Goal: Communication & Community: Answer question/provide support

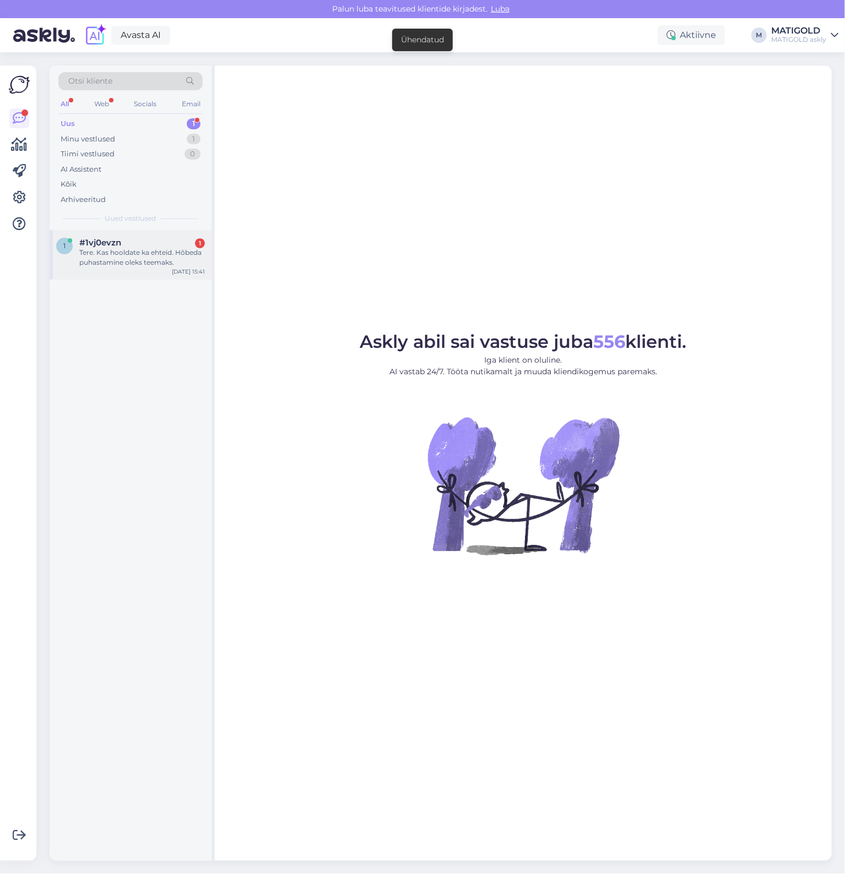
click at [124, 252] on div "Tere. Kas hooldate ka ehteid. Hõbeda puhastamine oleks teemaks." at bounding box center [142, 258] width 126 height 20
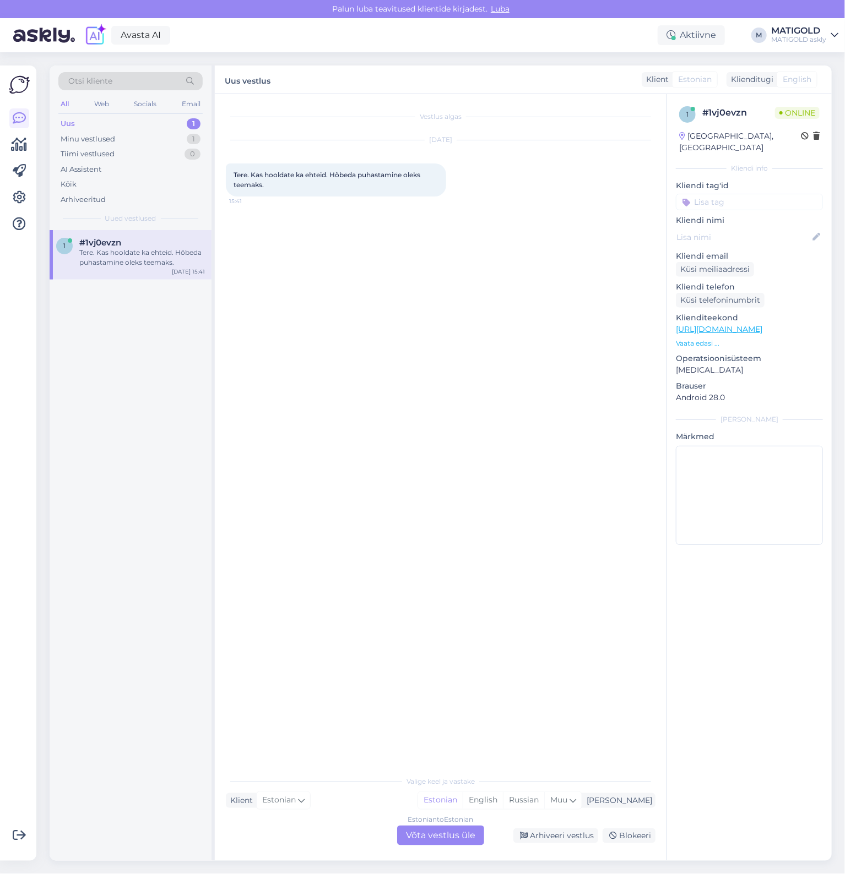
click at [464, 841] on div "Estonian to Estonian Võta vestlus üle" at bounding box center [440, 836] width 87 height 20
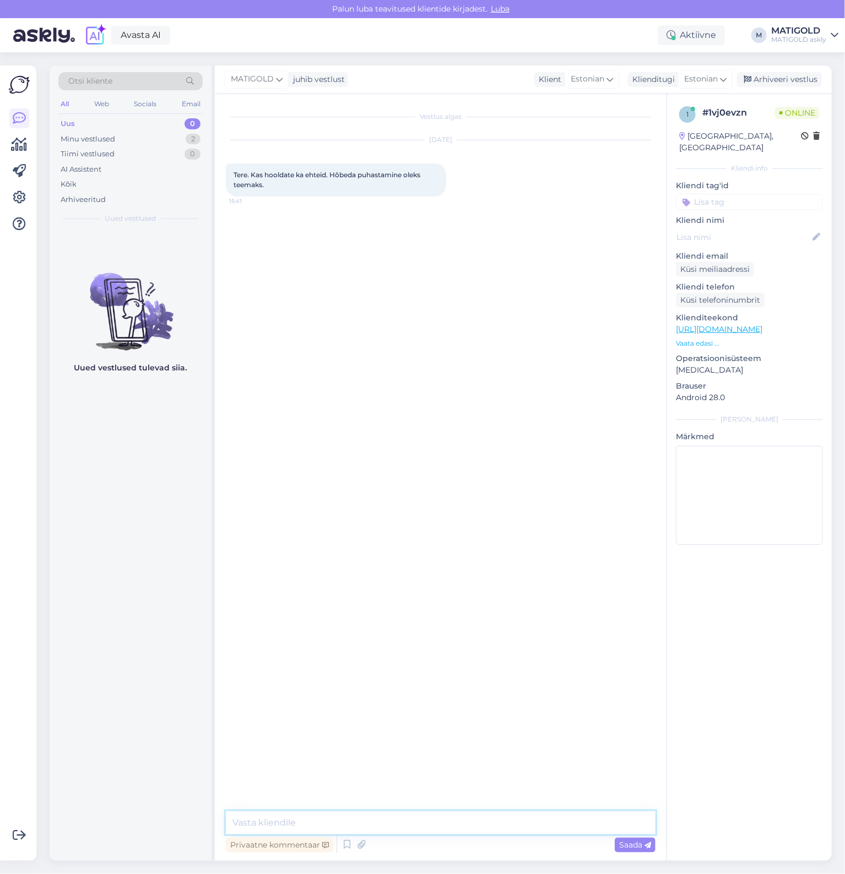
click at [437, 817] on textarea at bounding box center [440, 823] width 429 height 23
click at [306, 825] on textarea "Tervist." at bounding box center [440, 823] width 429 height 23
click at [477, 830] on textarea "Tervist! Müüme hõbeda puhastusvahendeid:" at bounding box center [440, 823] width 429 height 23
paste textarea "[URL][DOMAIN_NAME]"
click at [270, 809] on textarea "Tervist! Müüme hõbeda puhastusvahendeid: [URL][DOMAIN_NAME]" at bounding box center [440, 816] width 429 height 36
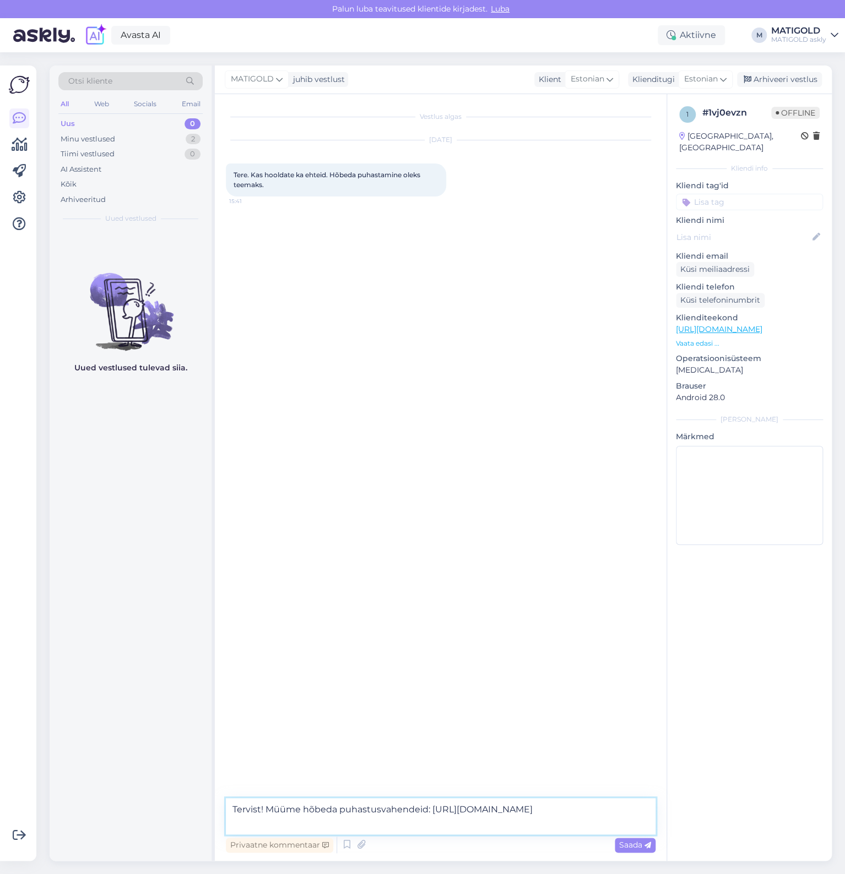
click at [264, 813] on textarea "Tervist! Müüme hõbeda puhastusvahendeid: [URL][DOMAIN_NAME]" at bounding box center [440, 816] width 429 height 36
click at [426, 808] on textarea "Tervist! Müüme hõbeda puhastusvahendeid: [URL][DOMAIN_NAME]" at bounding box center [440, 816] width 429 height 36
type textarea "Tervist! Müüme hõbeda puhastusvahendeid, teenusena aga kahjuks ei paku: [URL][D…"
click at [627, 845] on span "Saada" at bounding box center [635, 845] width 32 height 10
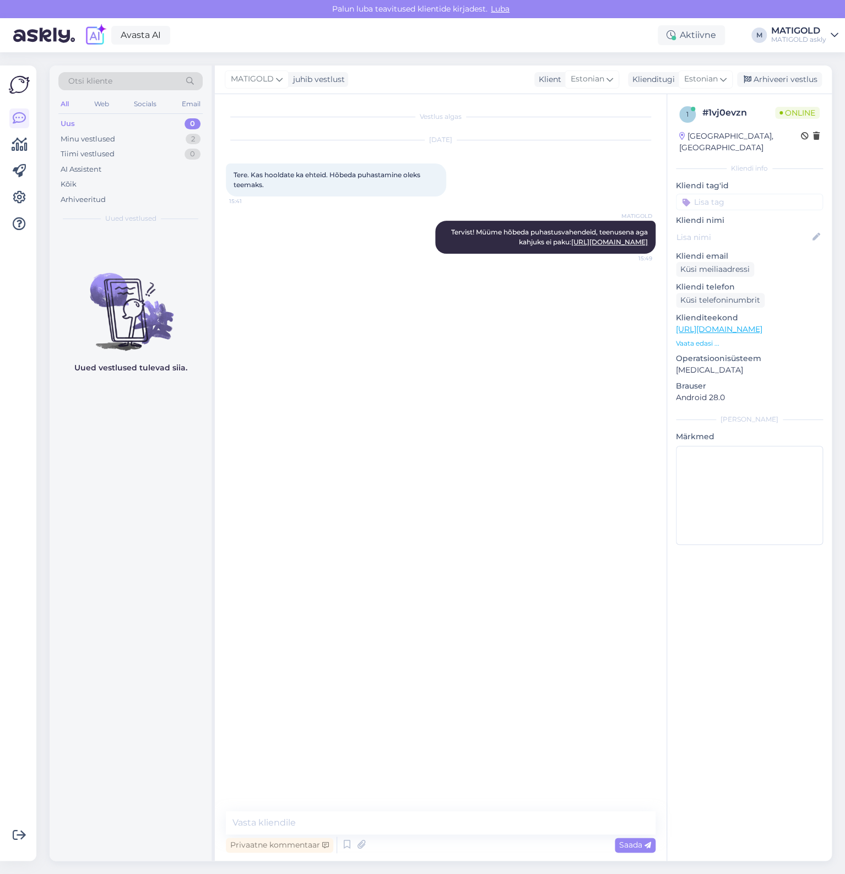
click at [455, 385] on div "Vestlus algas [DATE] Tere. Kas hooldate ka ehteid. Hõbeda puhastamine oleks tee…" at bounding box center [445, 453] width 439 height 697
click at [379, 817] on textarea at bounding box center [440, 823] width 429 height 23
paste textarea "[URL][DOMAIN_NAME]"
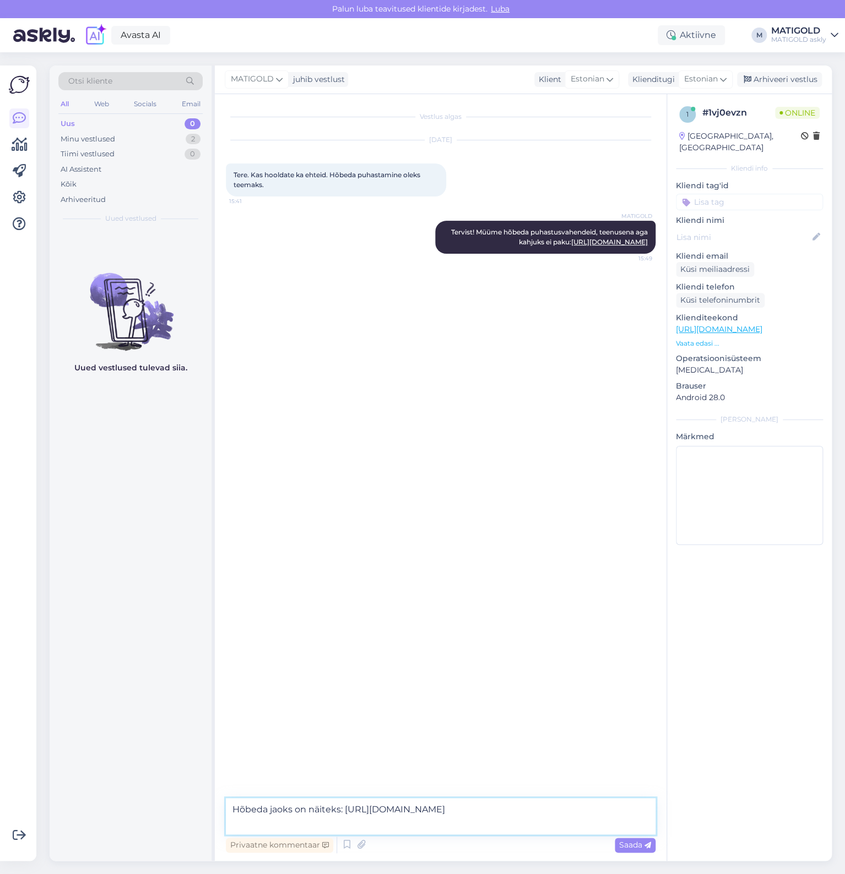
type textarea "Hõbeda jaoks on näiteks: [URL][DOMAIN_NAME]"
click at [406, 825] on textarea "Hõbeda jaoks on näiteks: [URL][DOMAIN_NAME]" at bounding box center [440, 816] width 429 height 36
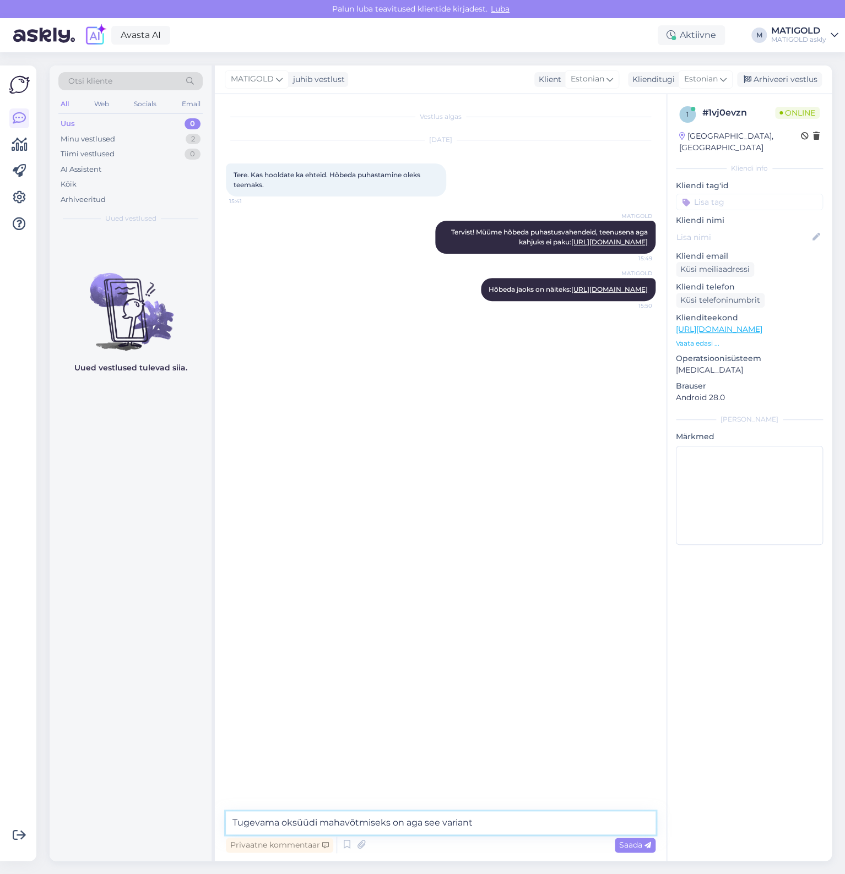
click at [511, 815] on textarea "Tugevama oksüüdi mahavõtmiseks on aga see variant" at bounding box center [440, 823] width 429 height 23
paste textarea "[URL][DOMAIN_NAME]"
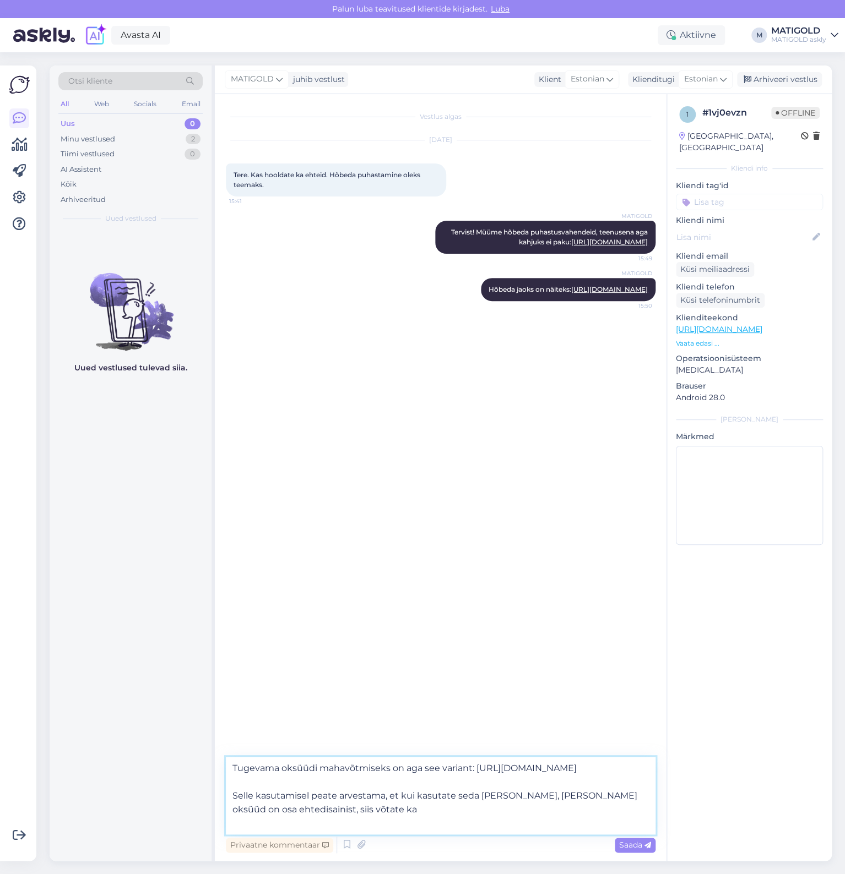
drag, startPoint x: 438, startPoint y: 823, endPoint x: 401, endPoint y: 806, distance: 40.4
click at [401, 806] on textarea "Tugevama oksüüdi mahavõtmiseks on aga see variant: [URL][DOMAIN_NAME] Selle kas…" at bounding box center [440, 796] width 429 height 78
click at [436, 820] on textarea "Tugevama oksüüdi mahavõtmiseks on aga see variant: [URL][DOMAIN_NAME] Selle kas…" at bounding box center [440, 796] width 429 height 78
click at [400, 825] on textarea "Tugevama oksüüdi mahavõtmiseks on aga see variant: [URL][DOMAIN_NAME] Selle kas…" at bounding box center [440, 796] width 429 height 78
click at [363, 822] on textarea "Tugevama oksüüdi mahavõtmiseks on aga see variant: [URL][DOMAIN_NAME] Selle kas…" at bounding box center [440, 796] width 429 height 78
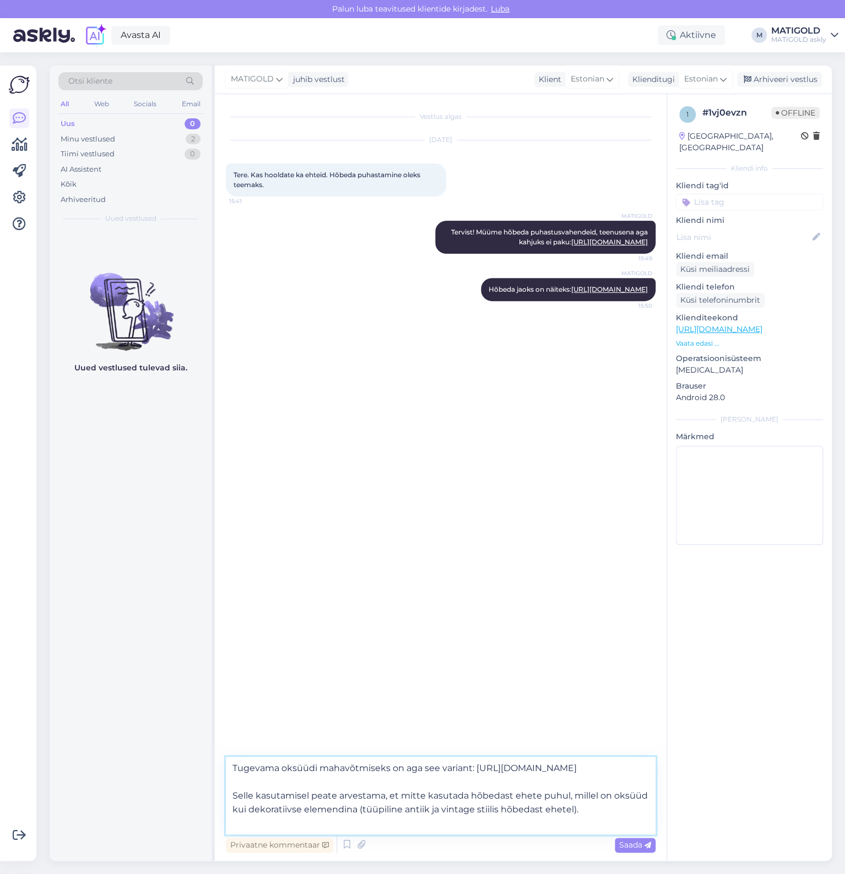
drag, startPoint x: 401, startPoint y: 824, endPoint x: 363, endPoint y: 824, distance: 38.0
click at [363, 824] on textarea "Tugevama oksüüdi mahavõtmiseks on aga see variant: [URL][DOMAIN_NAME] Selle kas…" at bounding box center [440, 796] width 429 height 78
type textarea "Tugevama oksüüdi mahavõtmiseks on aga see variant: [URL][DOMAIN_NAME] Selle kas…"
click at [622, 842] on span "Saada" at bounding box center [635, 845] width 32 height 10
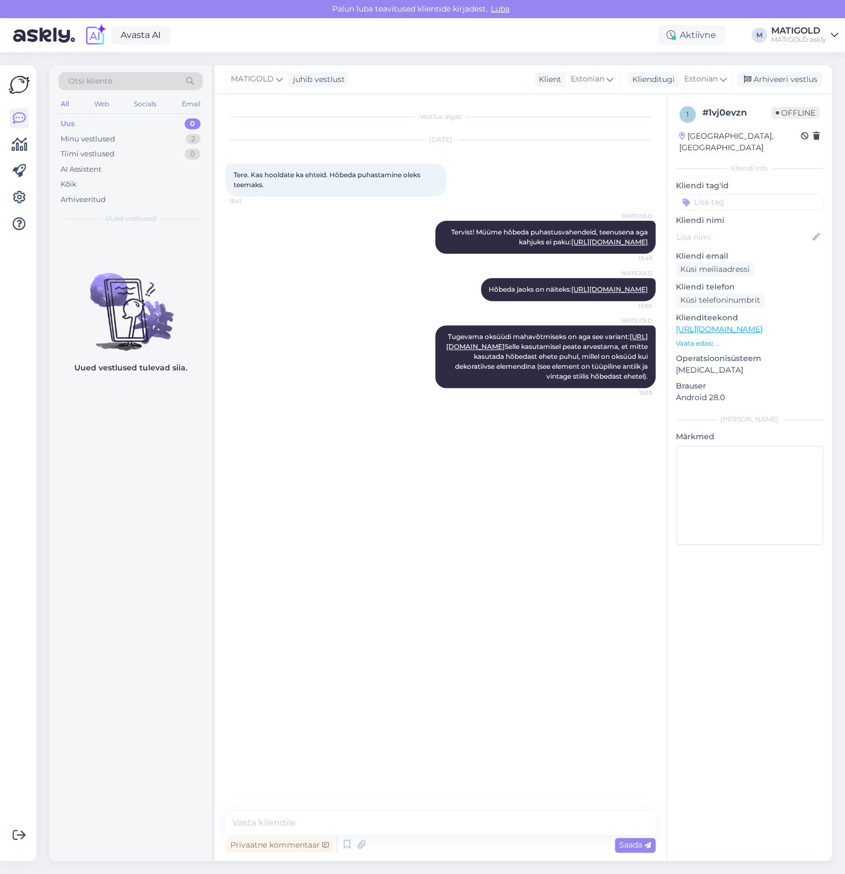
click at [703, 667] on div "1 # 1vj0evzn Offline [GEOGRAPHIC_DATA], [GEOGRAPHIC_DATA] Kliendi info Kliendi …" at bounding box center [748, 477] width 165 height 767
